Goal: Find specific page/section: Find specific page/section

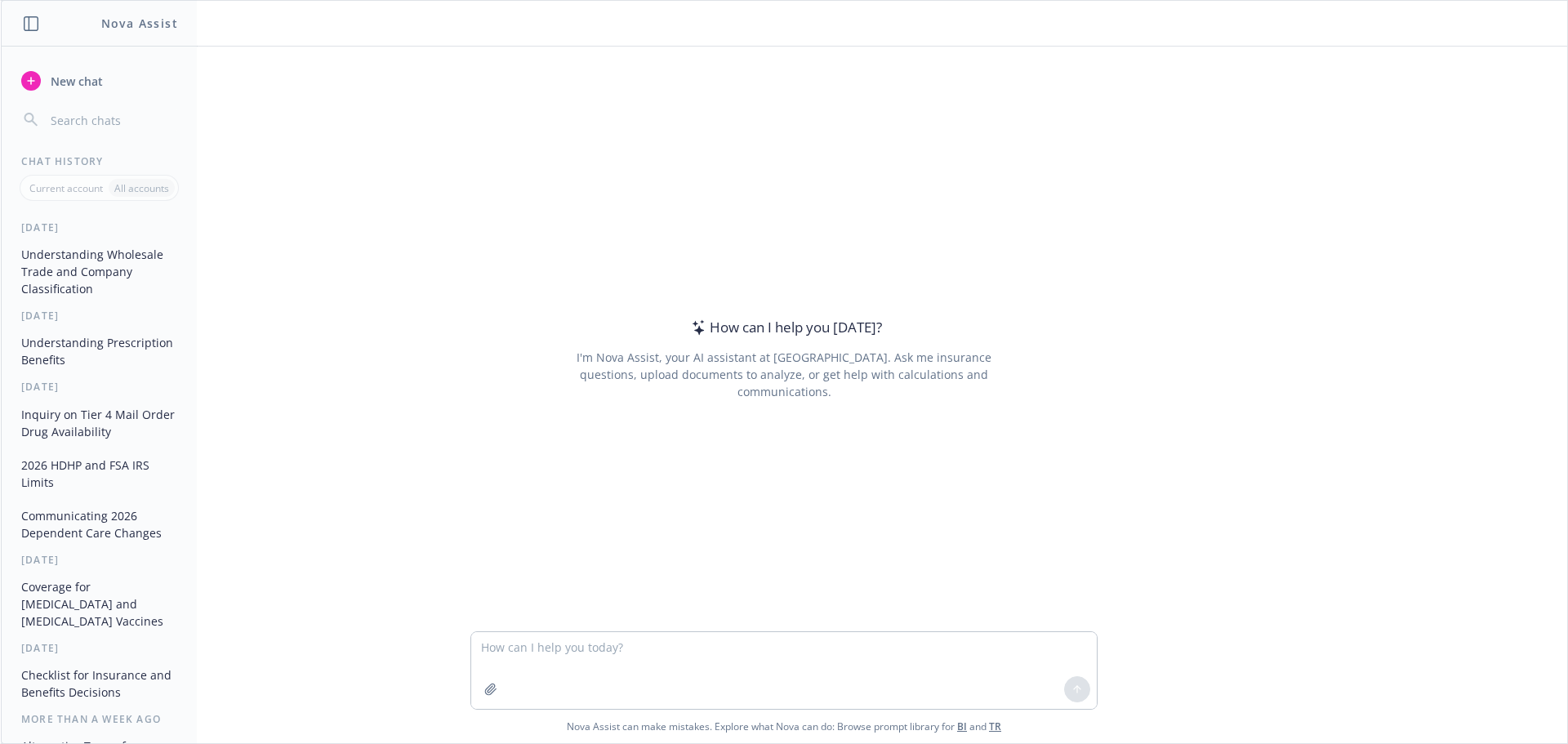
click at [211, 111] on div "How can I help you [DATE]? I'm Nova Assist, your AI assistant at Newfront. Ask …" at bounding box center [784, 338] width 1567 height 585
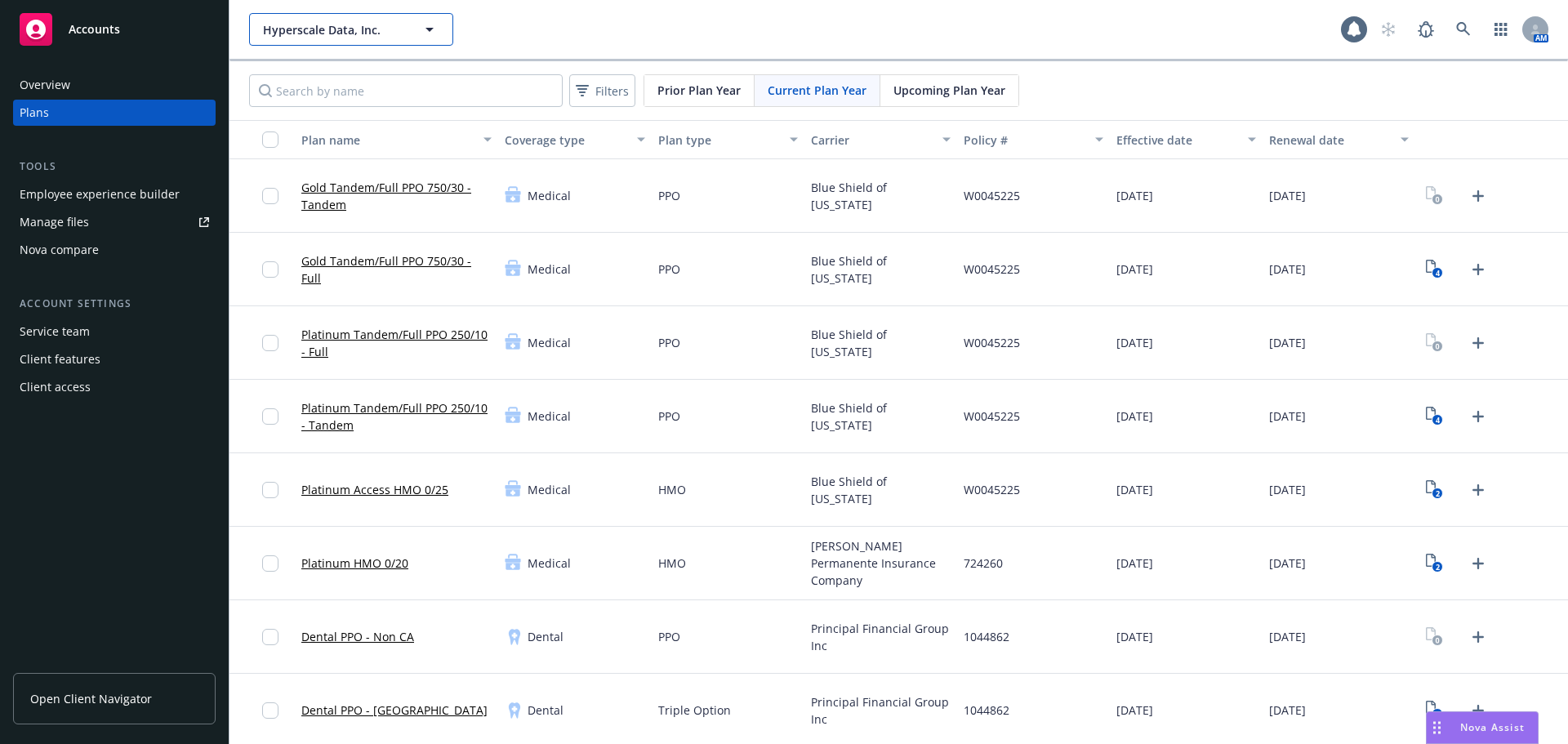
click at [287, 18] on button "Hyperscale Data, Inc." at bounding box center [351, 30] width 204 height 33
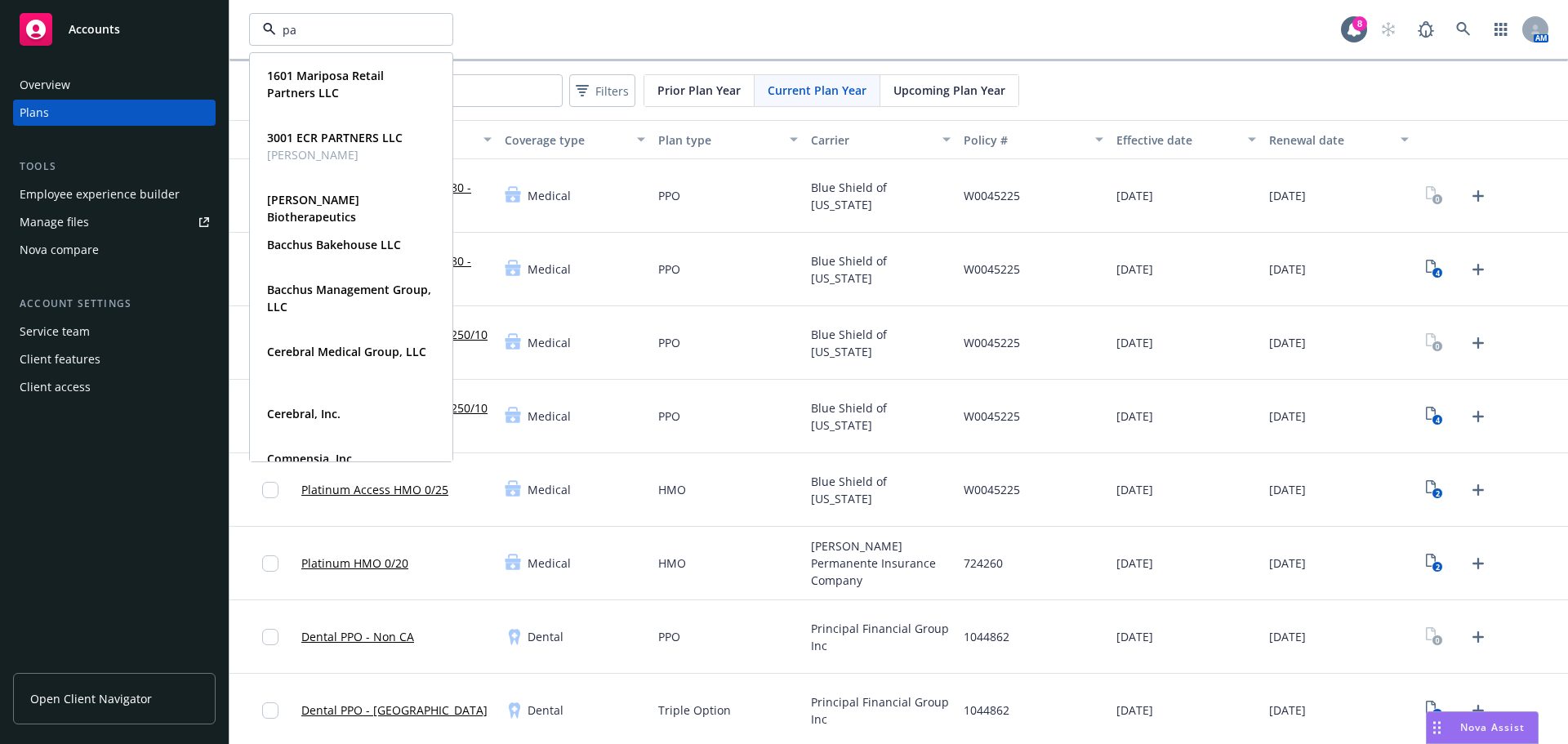
type input "pac"
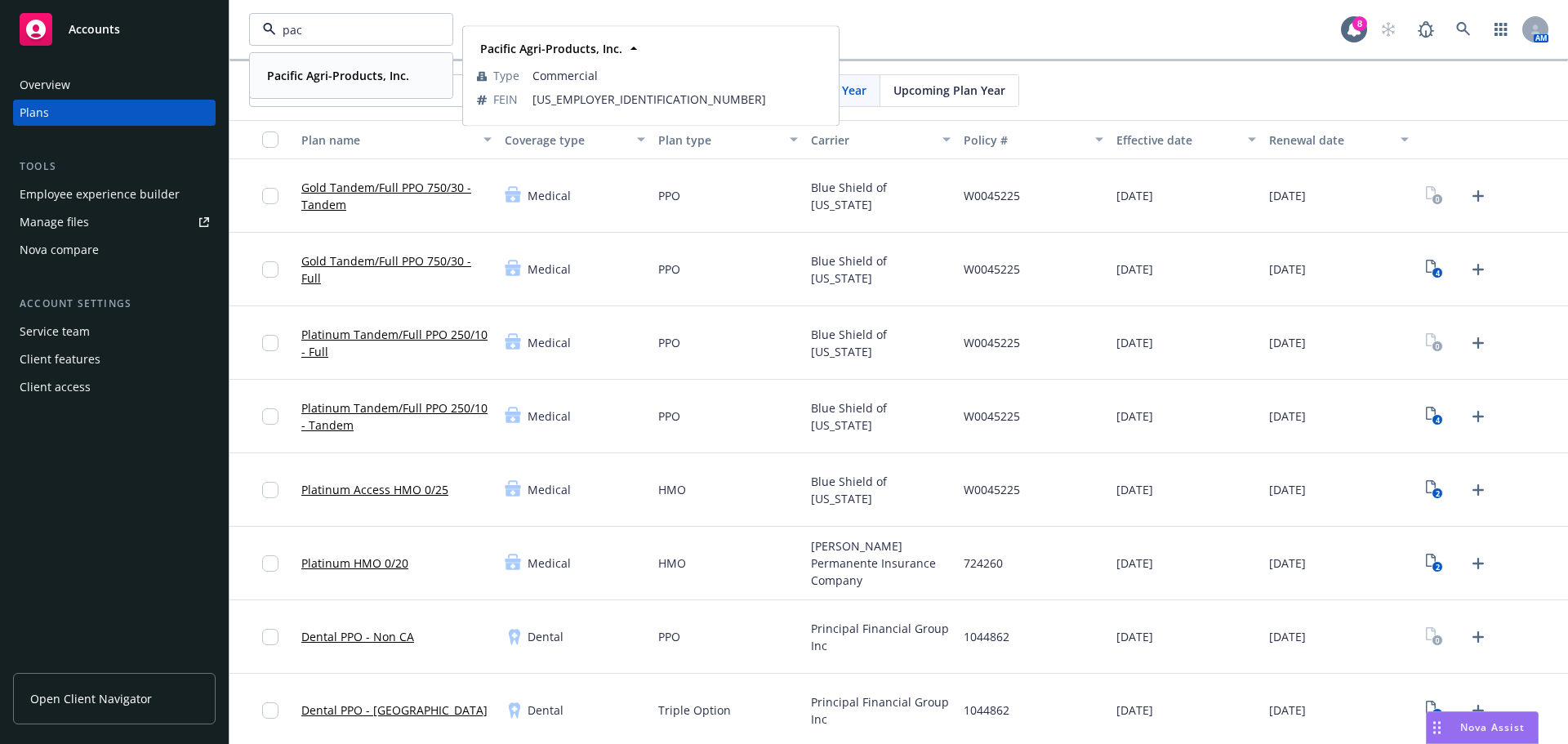
click at [333, 82] on strong "Pacific Agri-Products, Inc." at bounding box center [337, 75] width 142 height 15
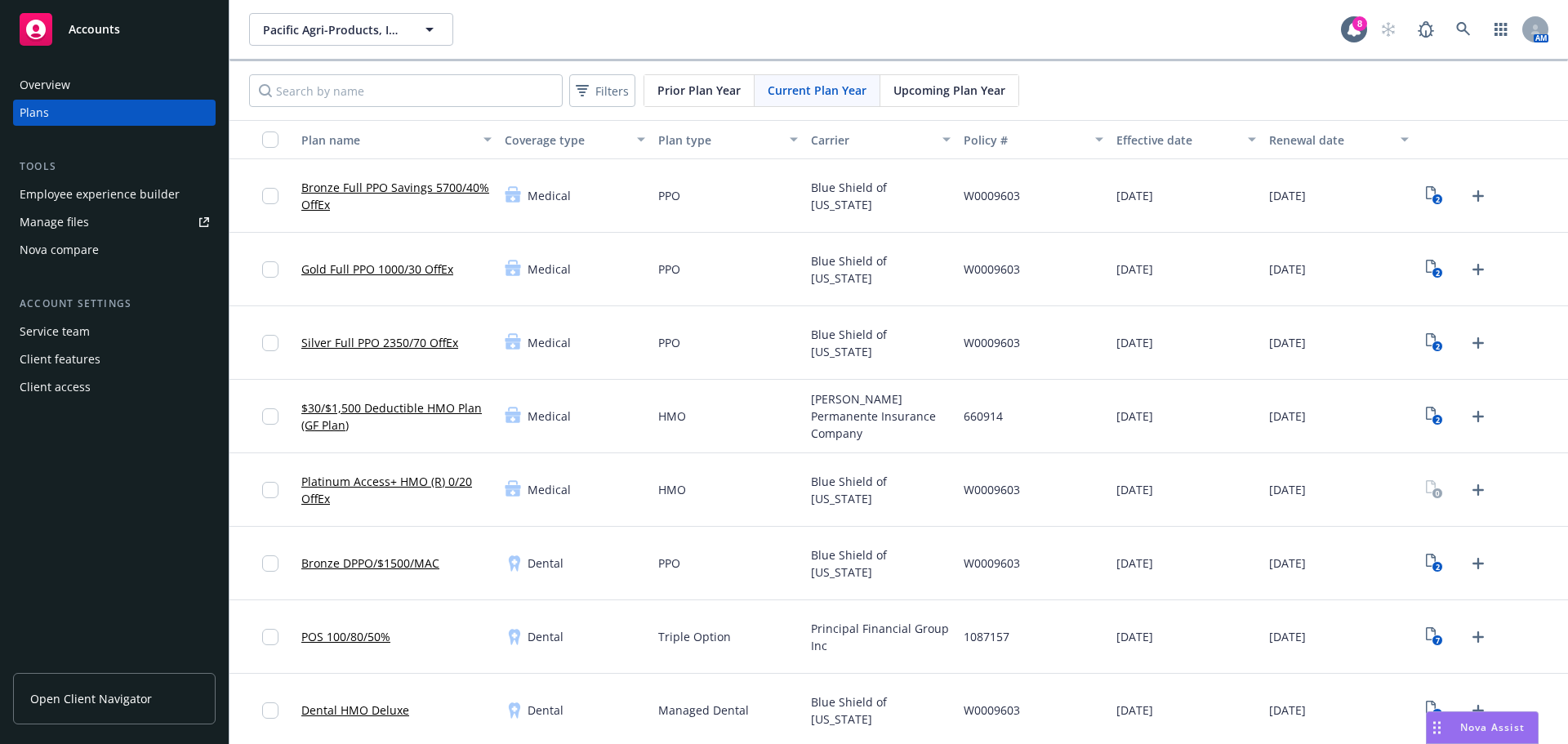
click at [41, 89] on div "Overview" at bounding box center [44, 84] width 50 height 26
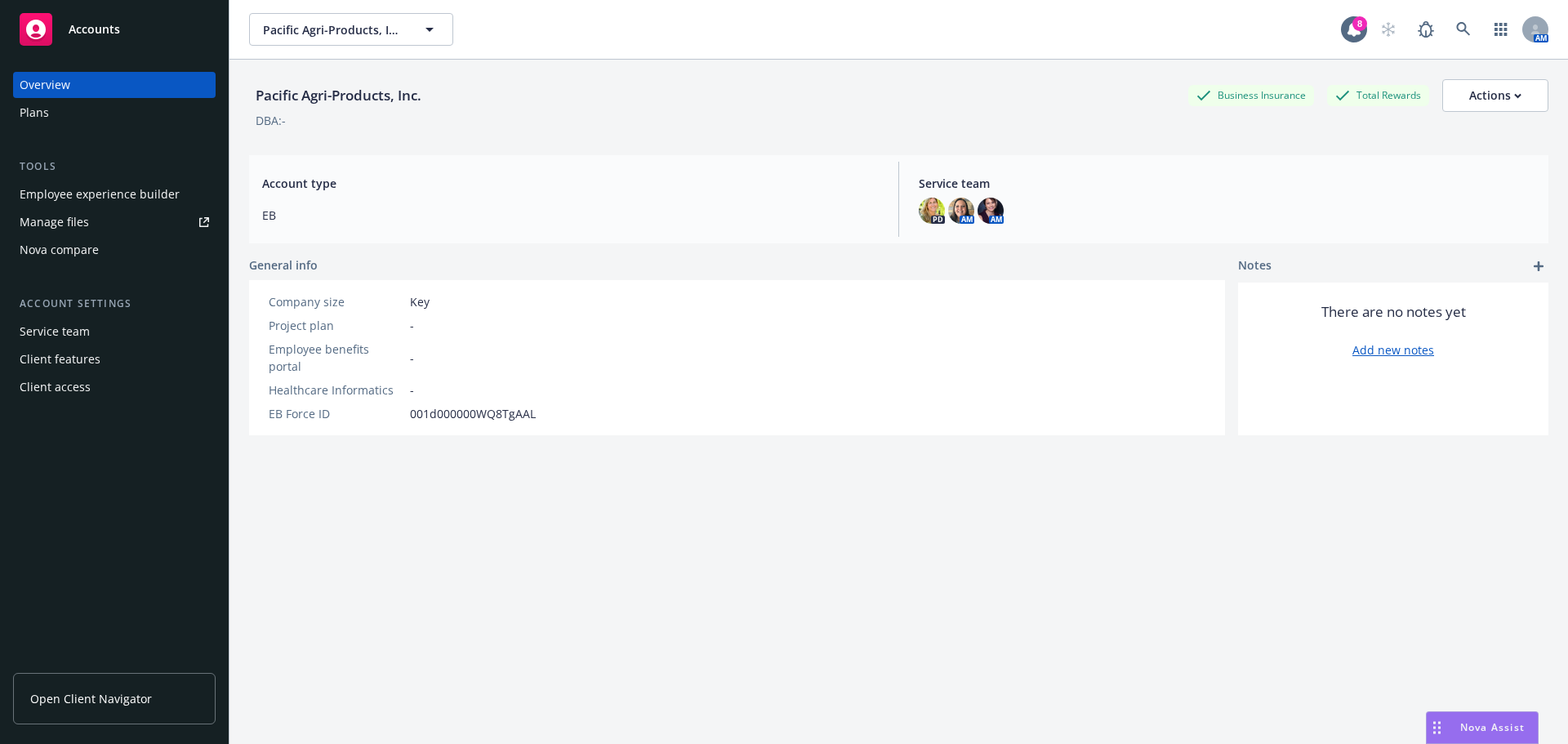
click at [105, 691] on span "Open Client Navigator" at bounding box center [91, 699] width 122 height 17
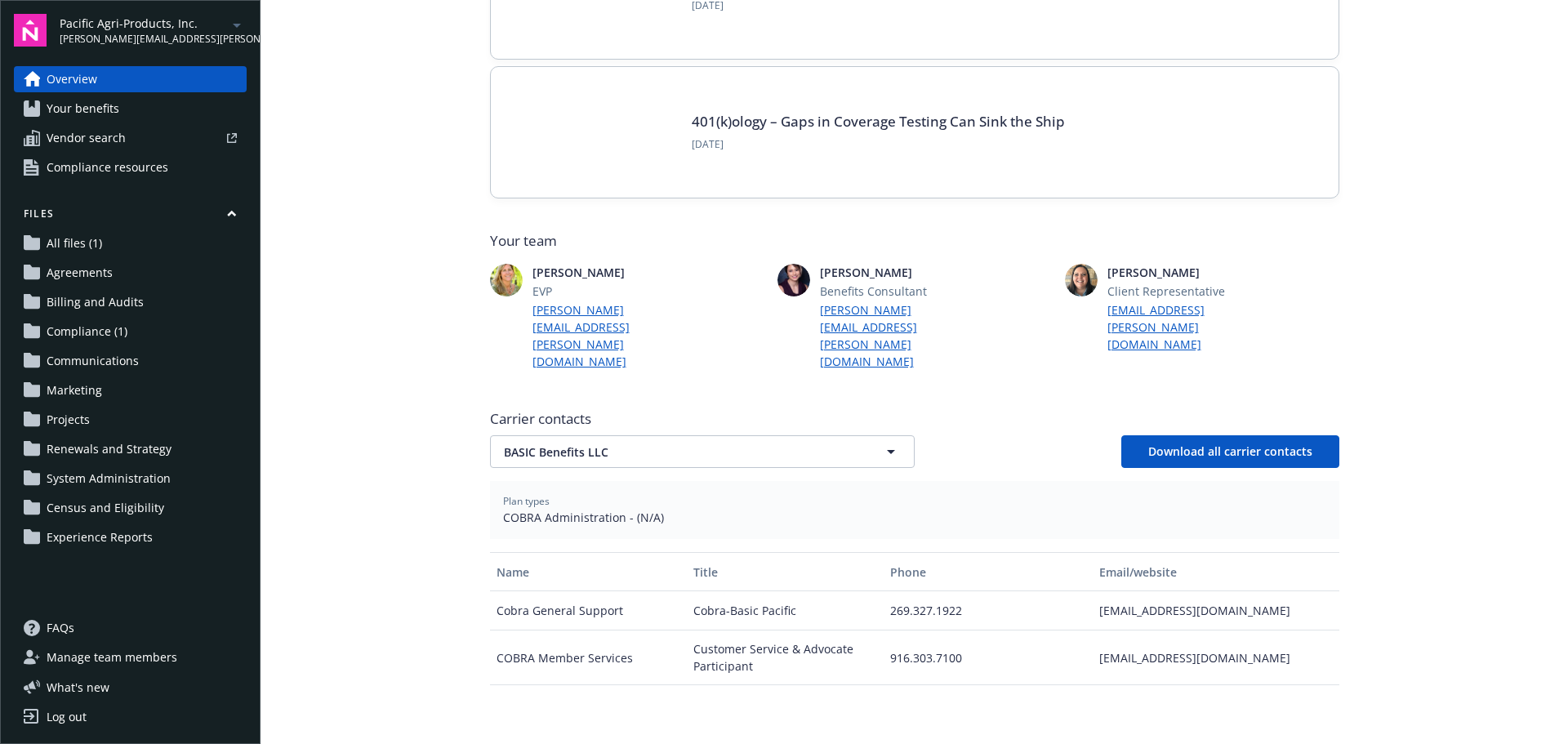
scroll to position [245, 0]
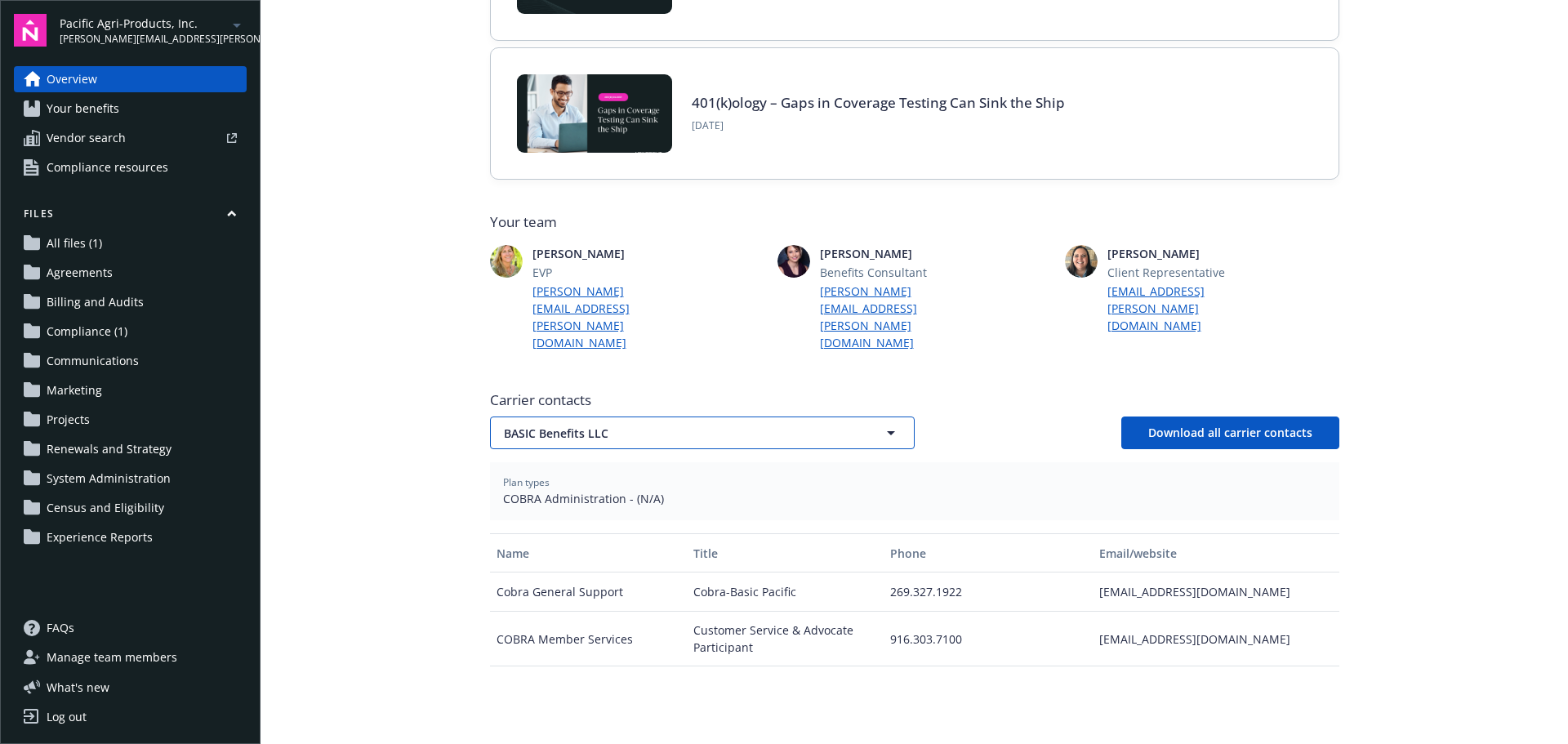
click at [697, 424] on span "BASIC Benefits LLC" at bounding box center [674, 433] width 340 height 17
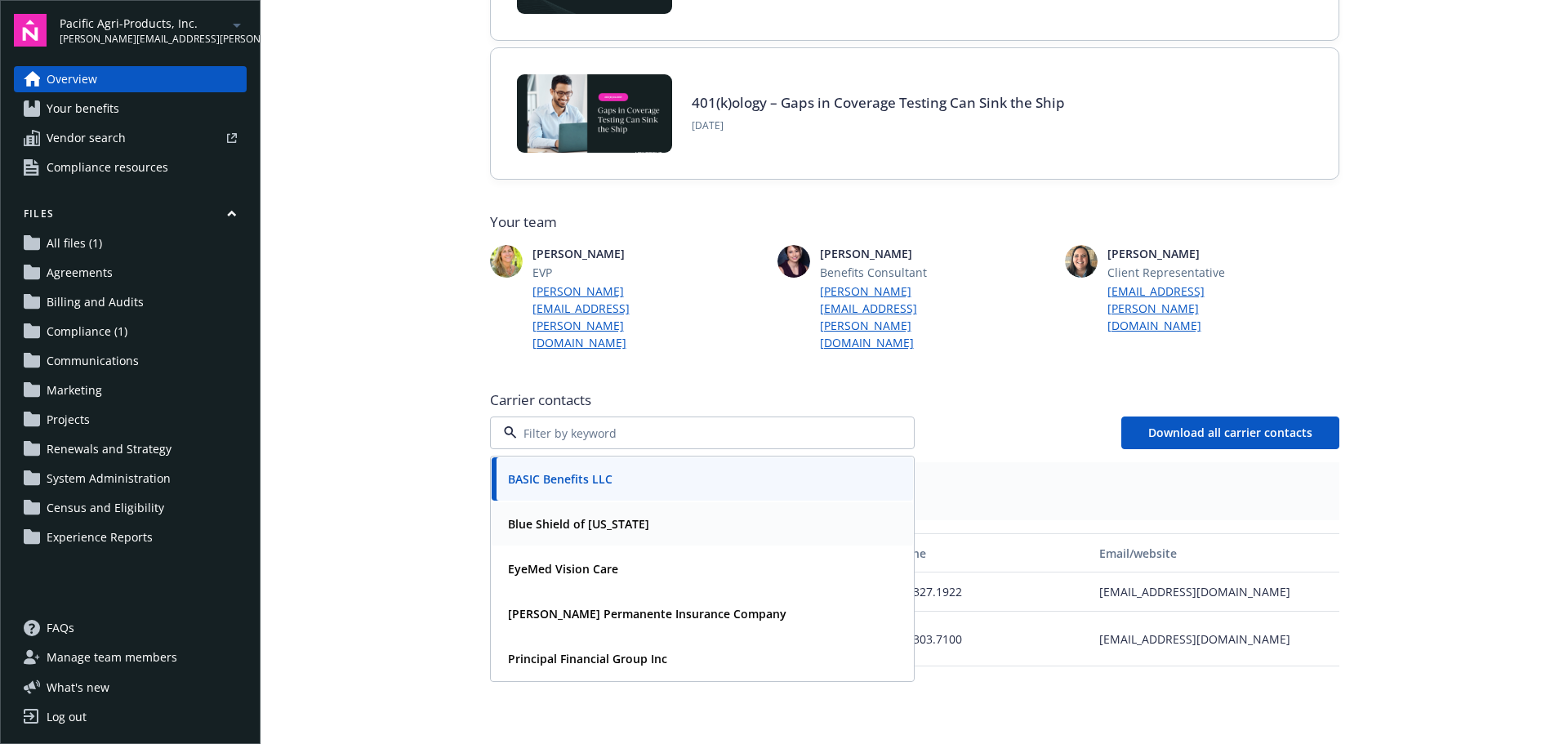
click at [602, 516] on strong "Blue Shield of [US_STATE]" at bounding box center [579, 524] width 141 height 15
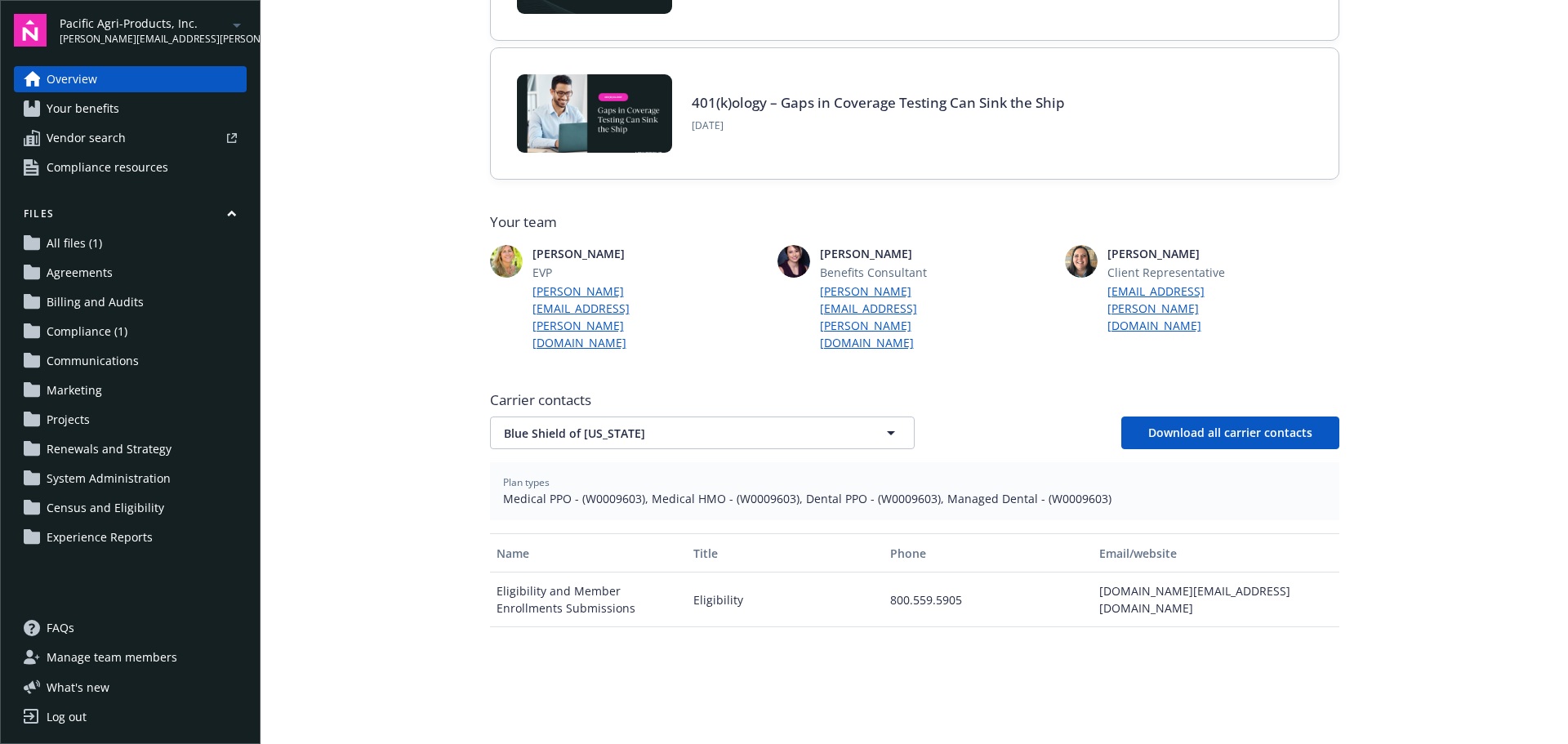
click at [661, 417] on div "Carrier contacts Blue Shield of California Download all carrier contacts Plan t…" at bounding box center [915, 660] width 850 height 554
click at [638, 424] on span "Blue Shield of [US_STATE]" at bounding box center [674, 433] width 340 height 17
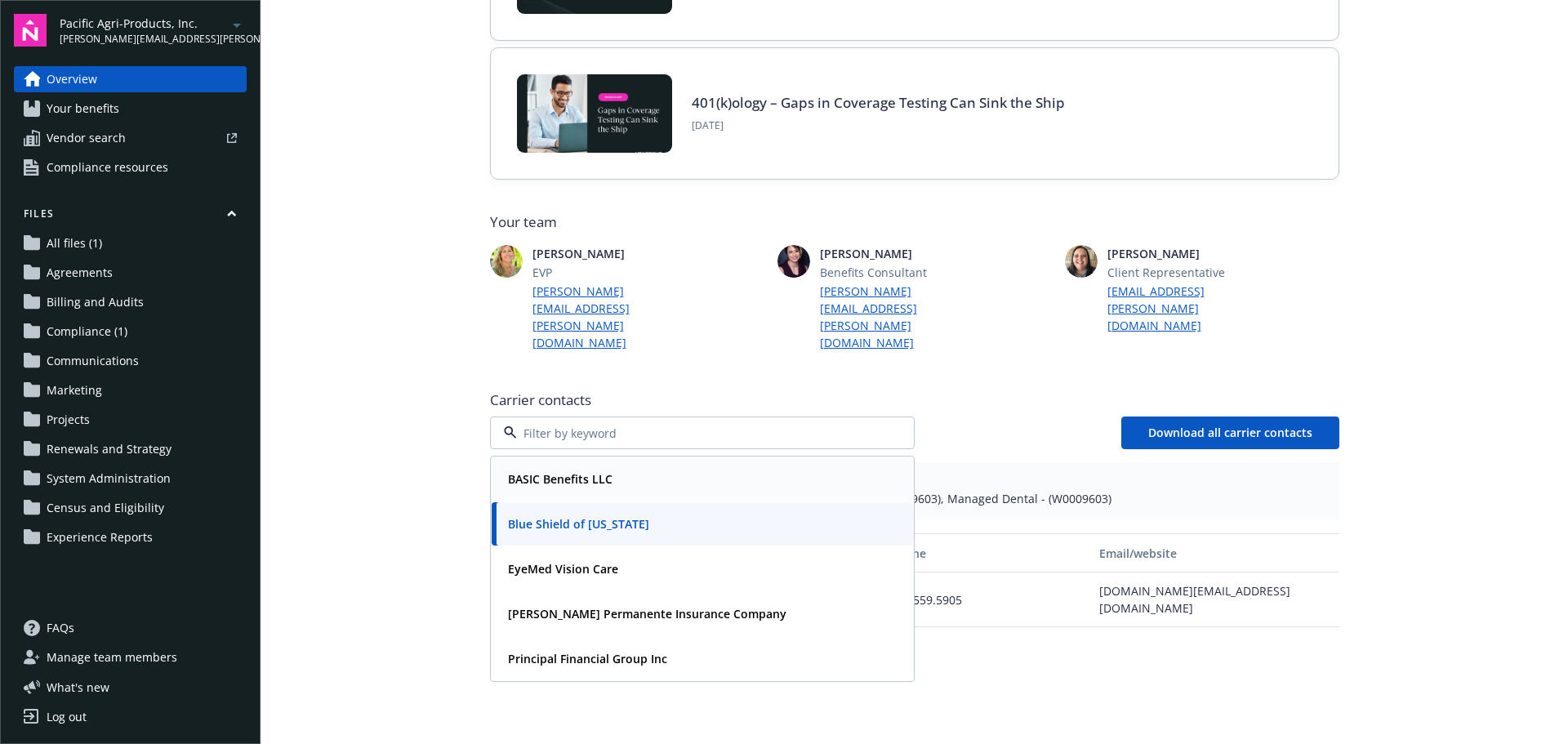
click at [576, 472] on strong "BASIC Benefits LLC" at bounding box center [561, 479] width 104 height 15
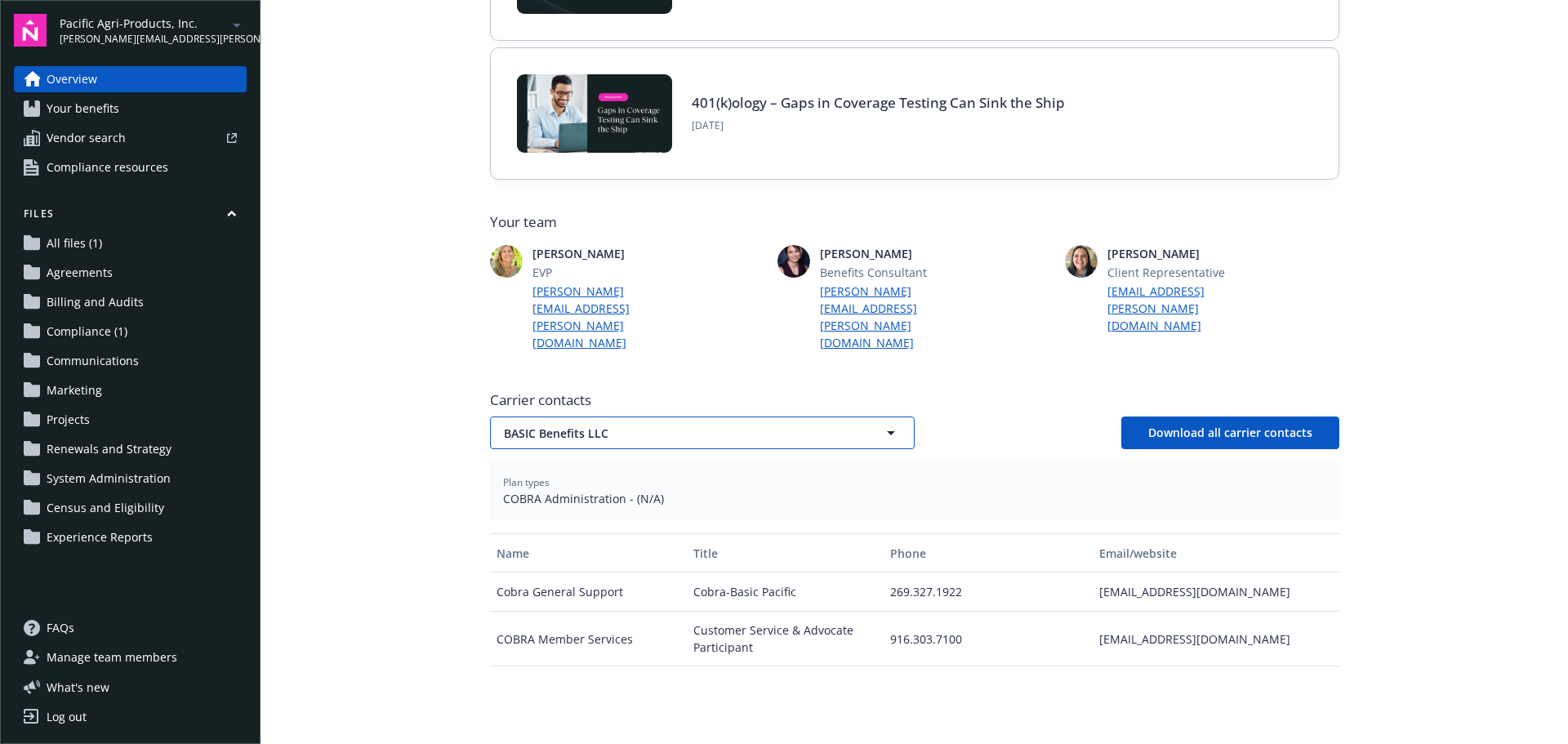
click at [672, 424] on span "BASIC Benefits LLC" at bounding box center [674, 433] width 340 height 17
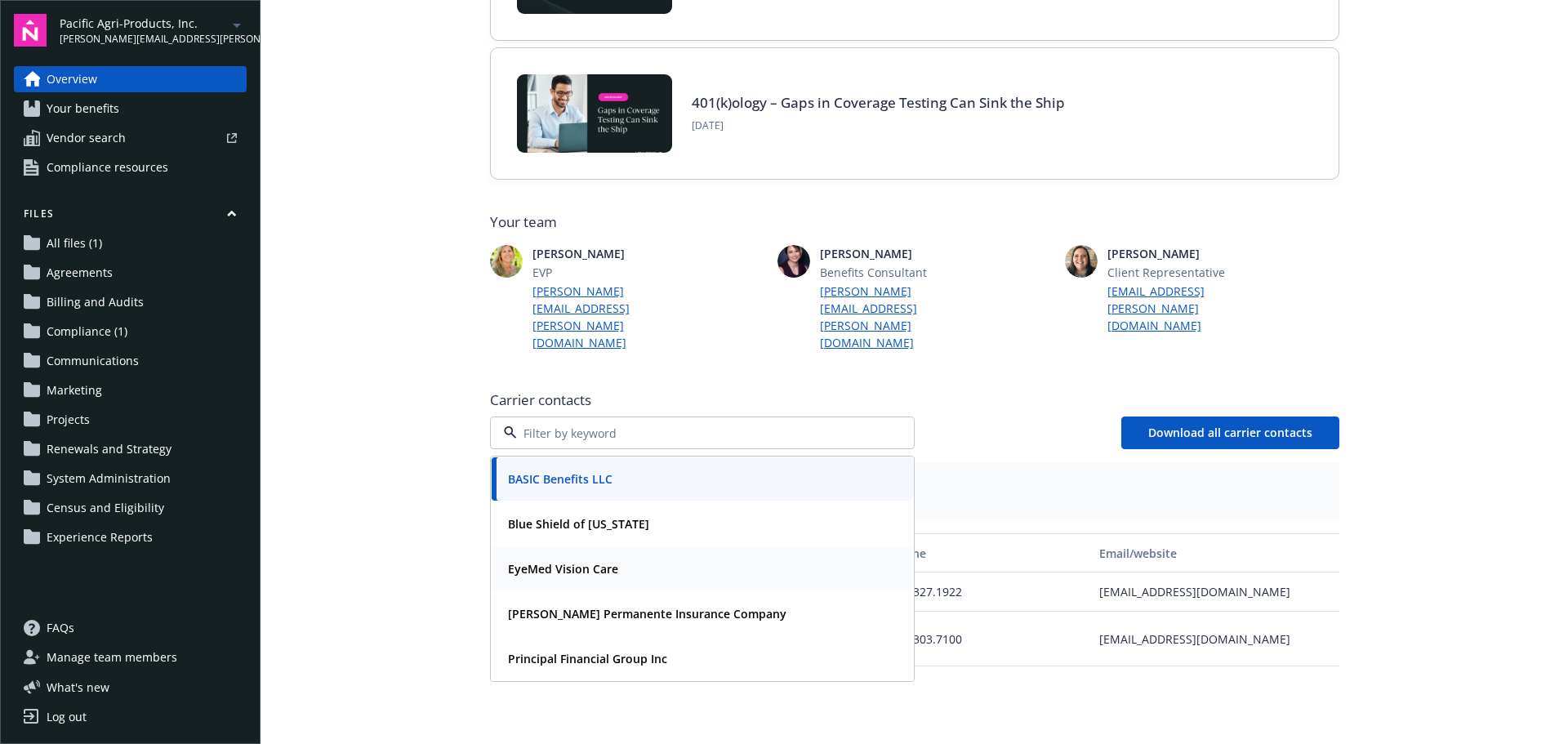
click at [592, 561] on strong "EyeMed Vision Care" at bounding box center [564, 569] width 110 height 15
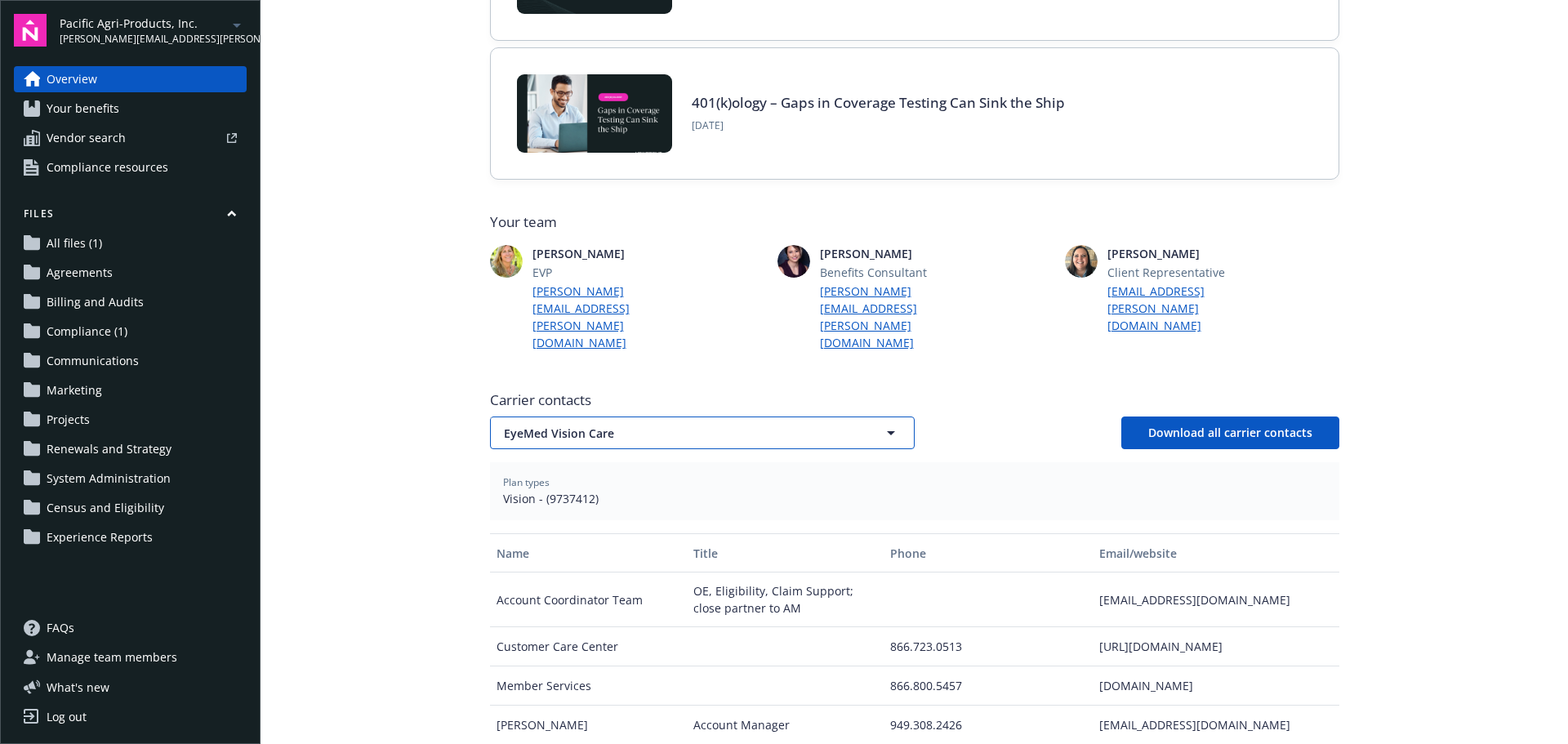
click at [645, 424] on span "EyeMed Vision Care" at bounding box center [674, 433] width 340 height 17
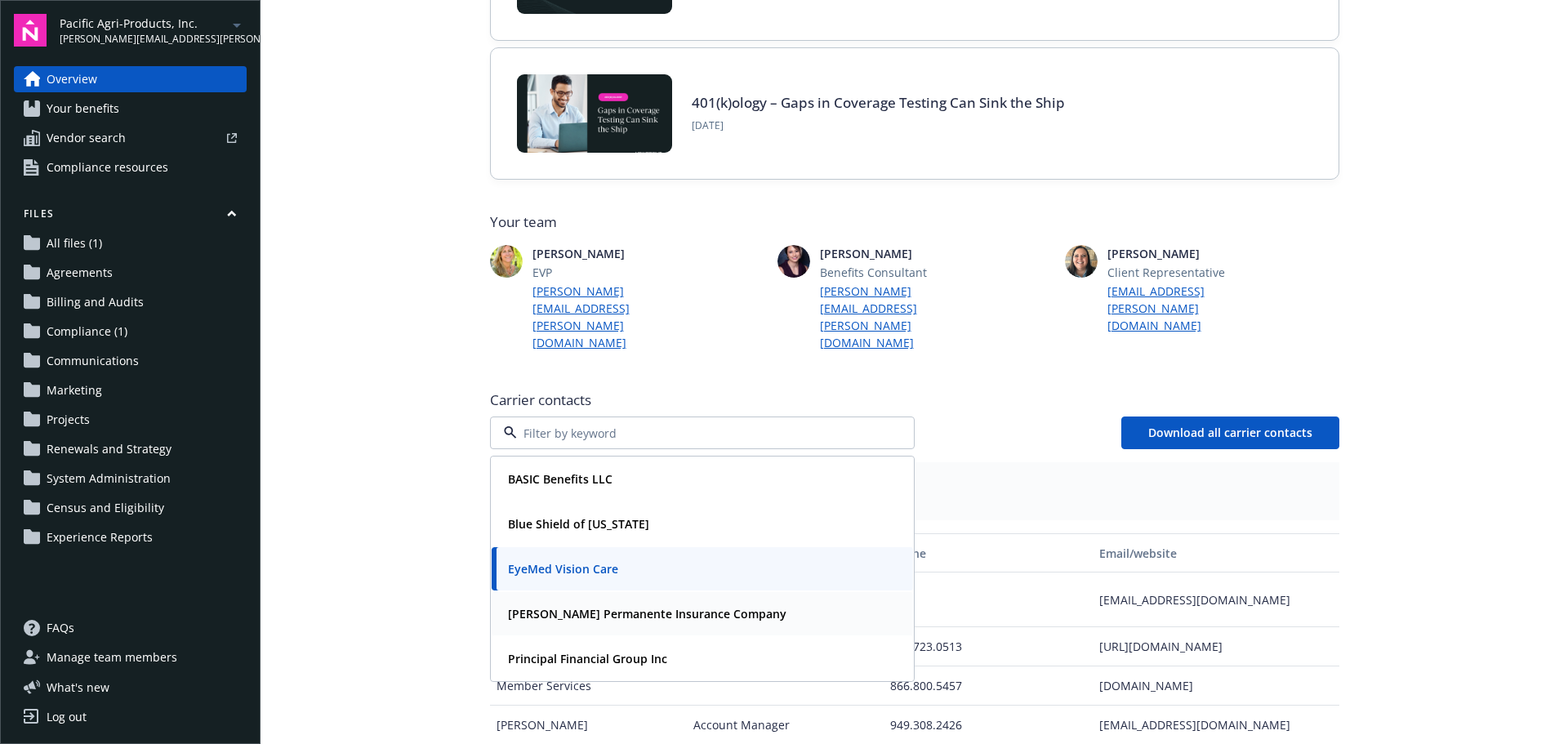
click at [651, 606] on strong "[PERSON_NAME] Permanente Insurance Company" at bounding box center [648, 614] width 278 height 15
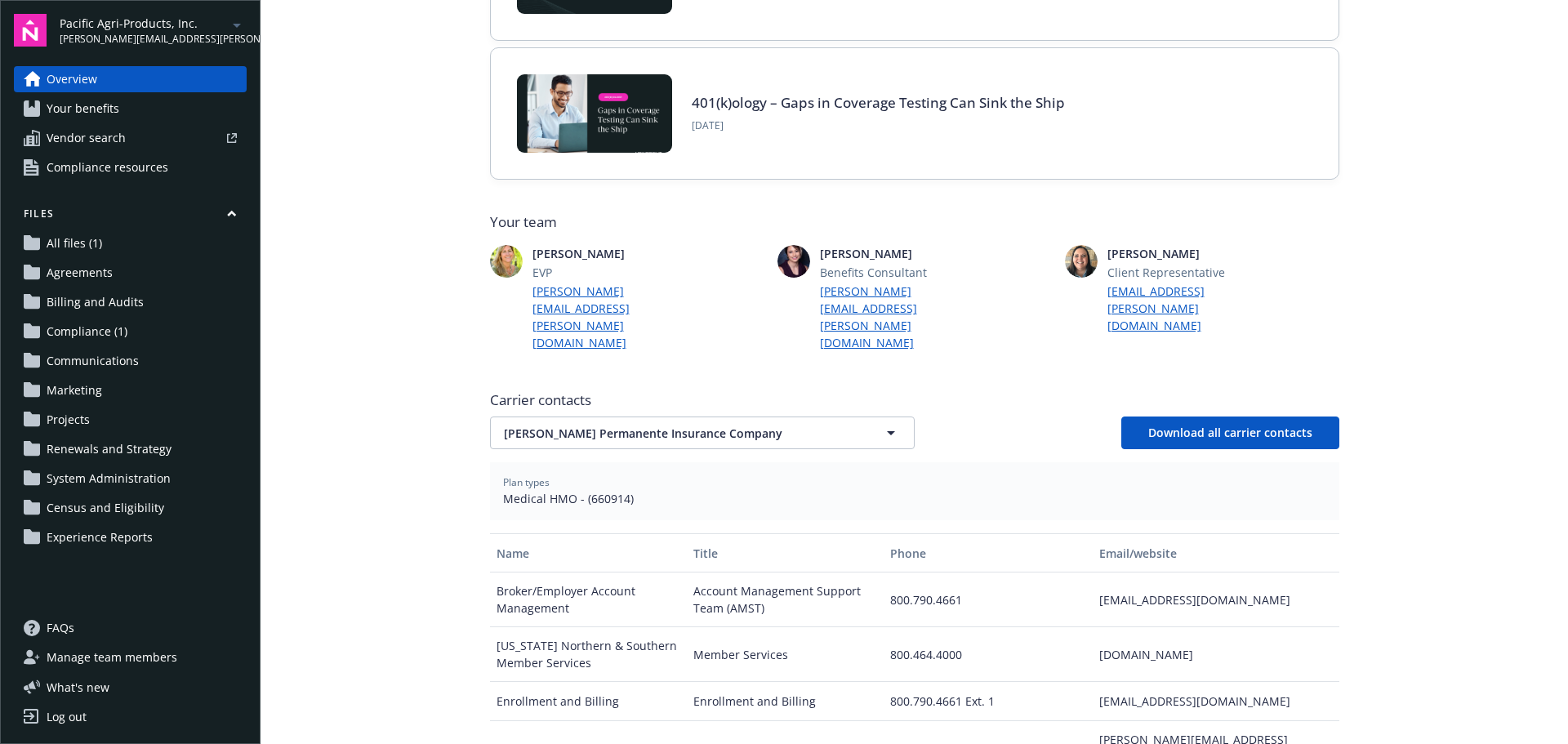
scroll to position [490, 0]
